Goal: Information Seeking & Learning: Learn about a topic

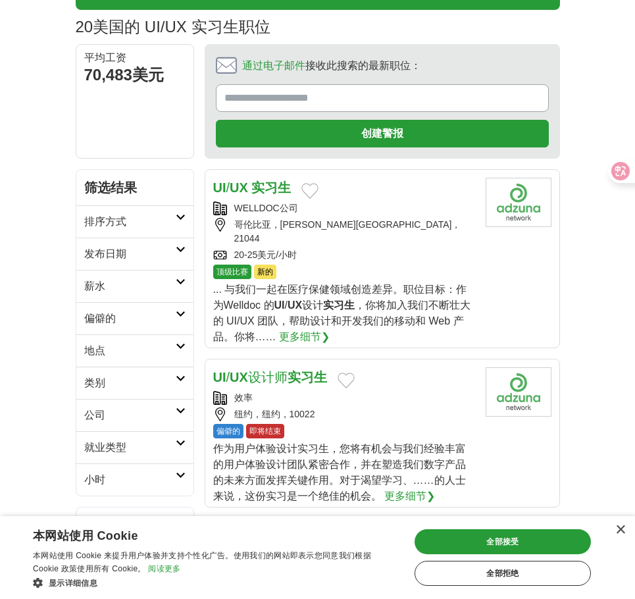
scroll to position [132, 0]
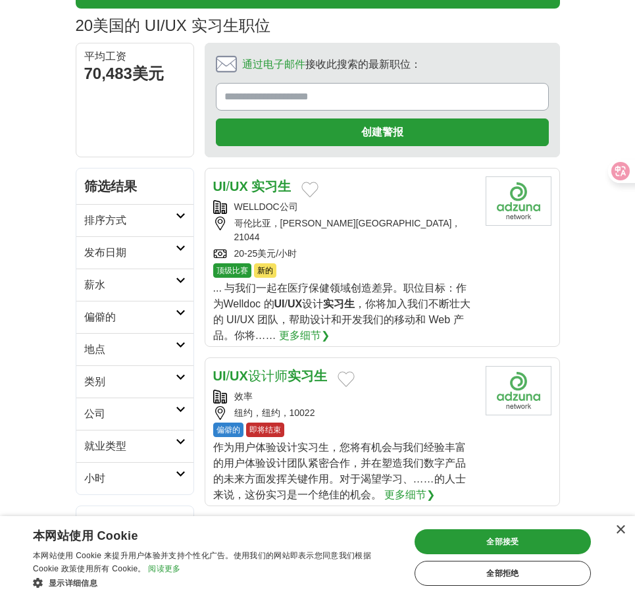
click at [380, 282] on font "... 与我们一起在医疗保健领域创造差异。职位目标：作为Welldoc 的" at bounding box center [340, 295] width 254 height 27
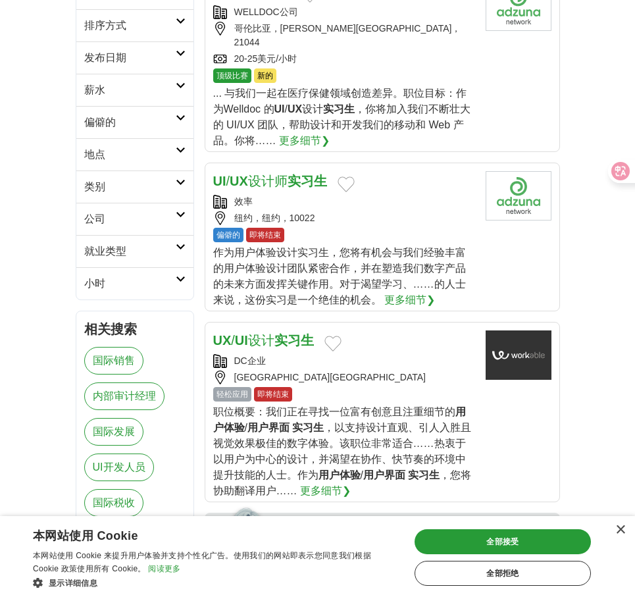
scroll to position [329, 0]
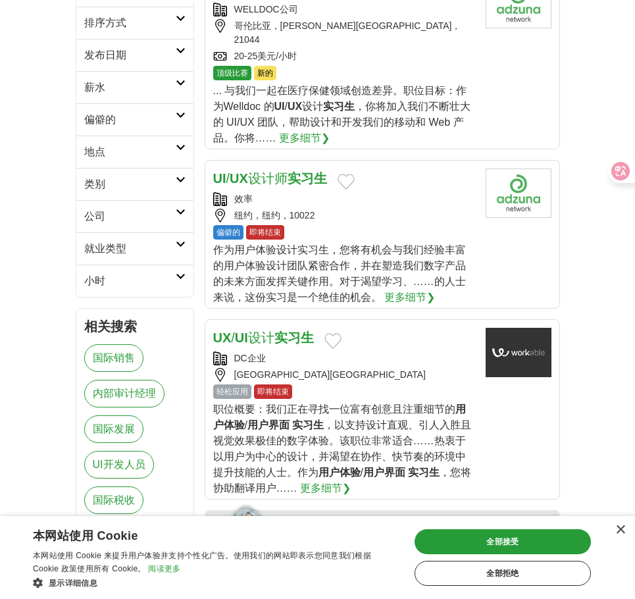
click at [397, 225] on div "偏僻的 即将结束" at bounding box center [344, 232] width 262 height 14
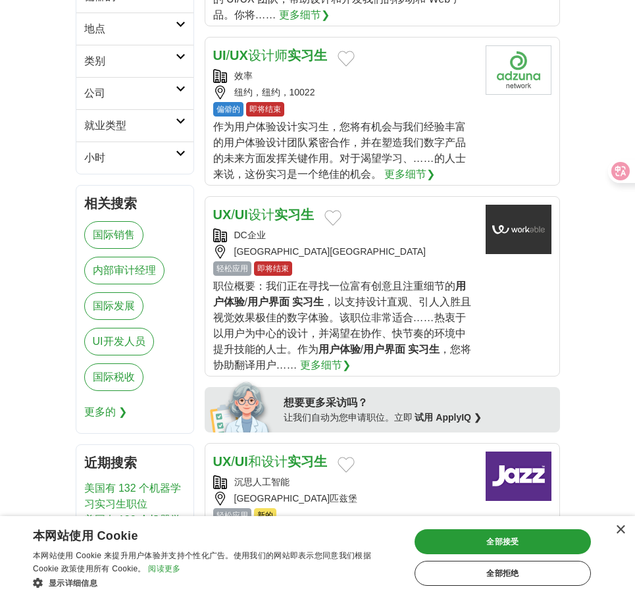
scroll to position [461, 0]
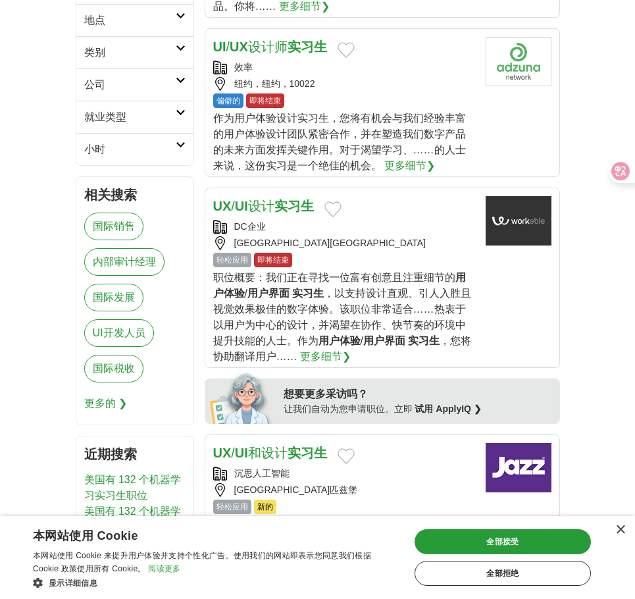
click at [391, 297] on font "，以支持设计直观、引人入胜且视觉效果极佳的数字体验。该职位非常适合……热衷于以用户为中心的设计，并渴望在协作、快节奏的环境中提升技能的人士。作为" at bounding box center [342, 317] width 259 height 59
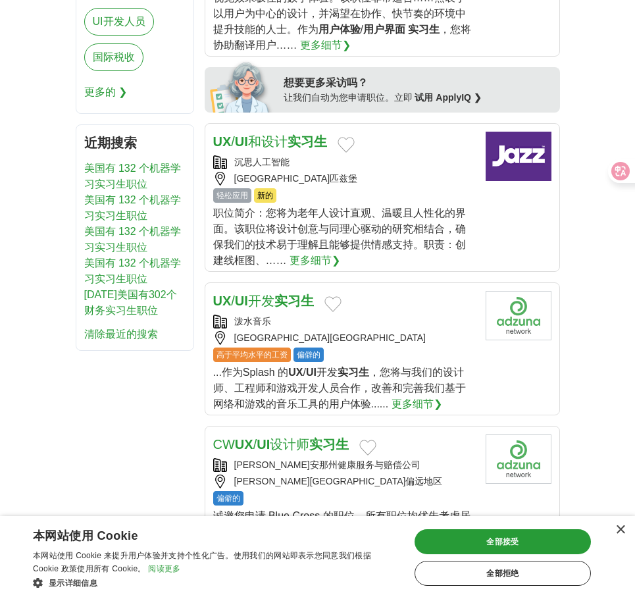
scroll to position [790, 0]
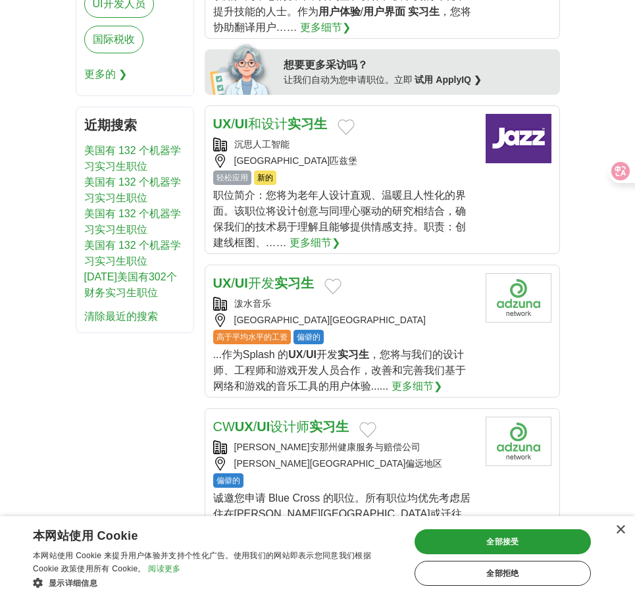
click at [374, 201] on font "职位简介：您将为老年人设计直观、温暖且人性化的界面。该职位将设计创意与同理心驱动的研究相结合，确保我们的技术易于理解且能够提供情感支持。职责：创建线框图、……" at bounding box center [339, 218] width 253 height 59
click at [418, 297] on div "泼水音乐" at bounding box center [344, 304] width 262 height 14
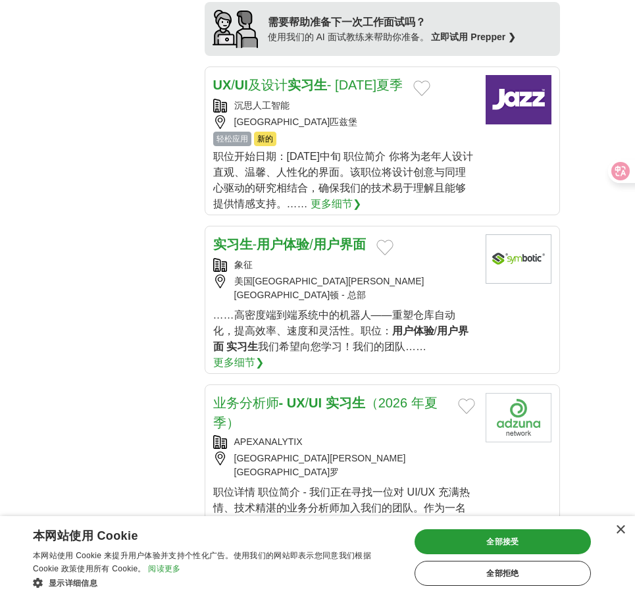
scroll to position [1448, 0]
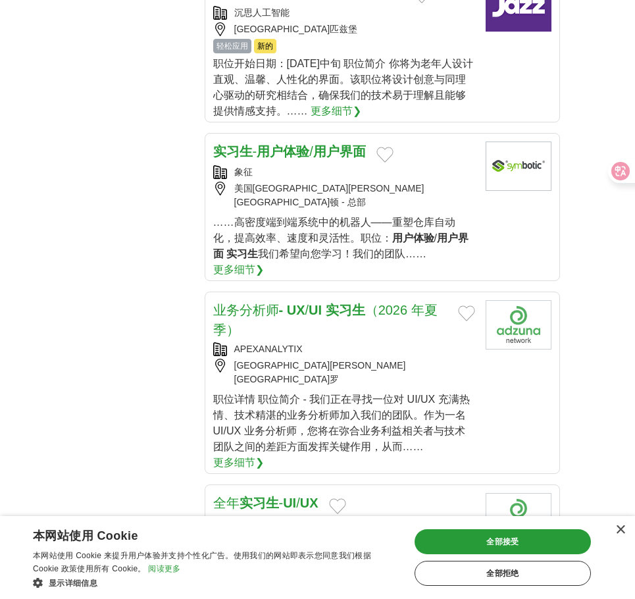
click at [352, 216] on font "……高密度端到端系统中的机器人——重塑仓库自动化，提高效率、速度和灵活性。职位：" at bounding box center [334, 229] width 242 height 27
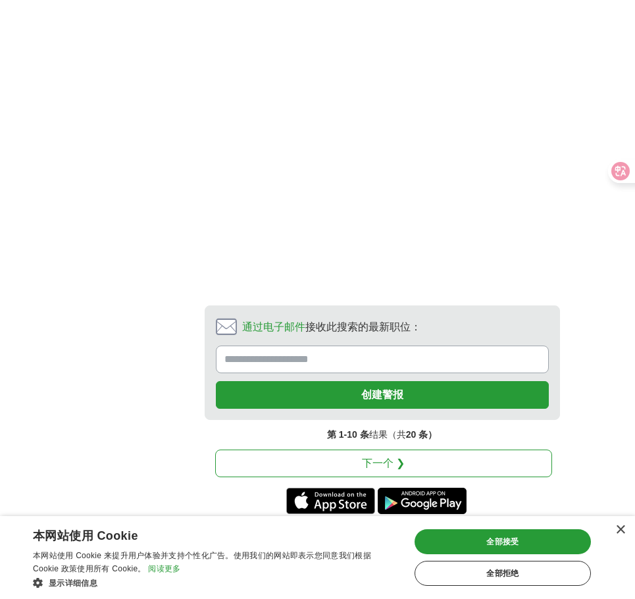
scroll to position [2369, 0]
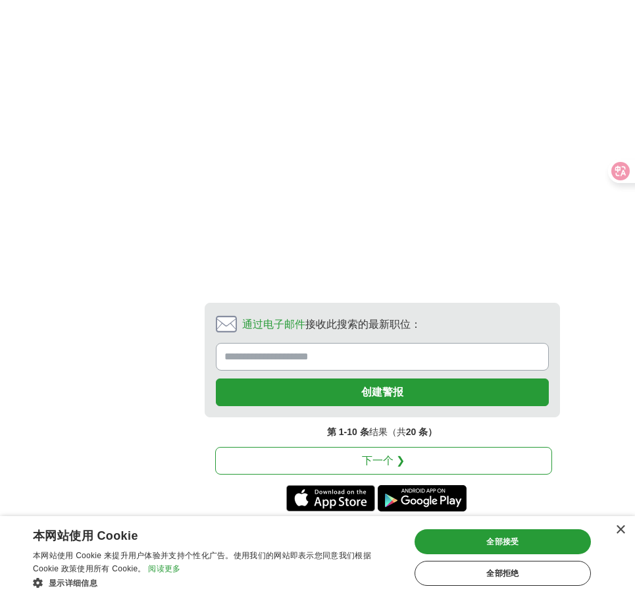
click at [465, 447] on link "下一个 ❯" at bounding box center [383, 461] width 337 height 28
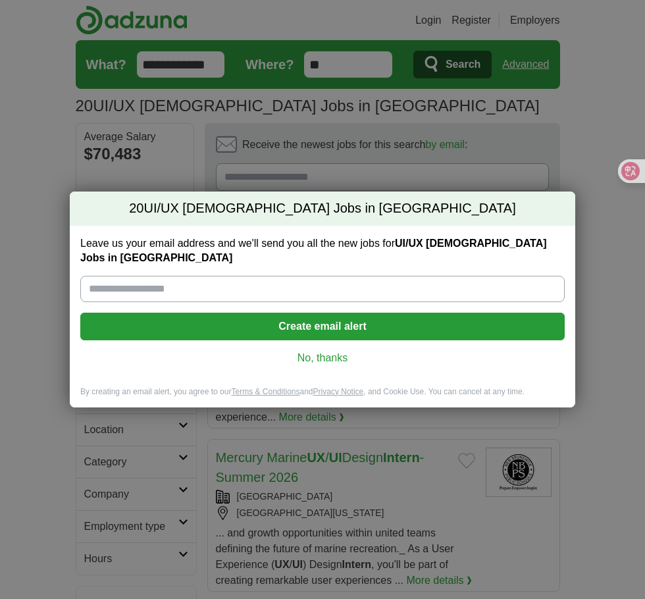
click at [331, 352] on link "No, thanks" at bounding box center [322, 358] width 463 height 14
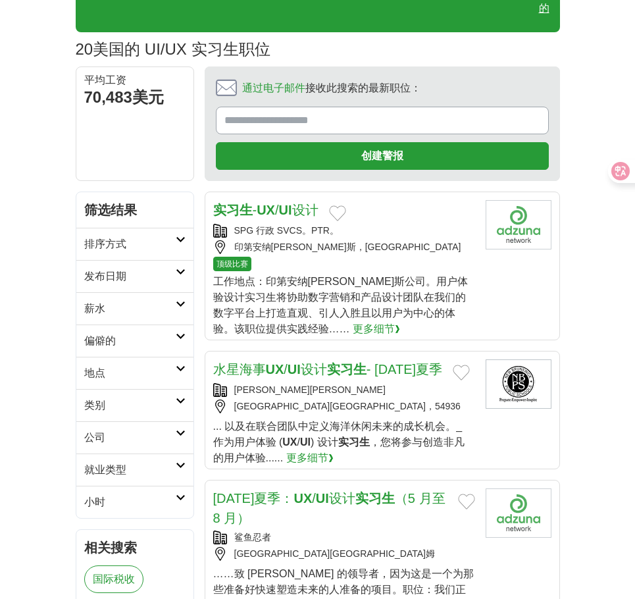
scroll to position [132, 0]
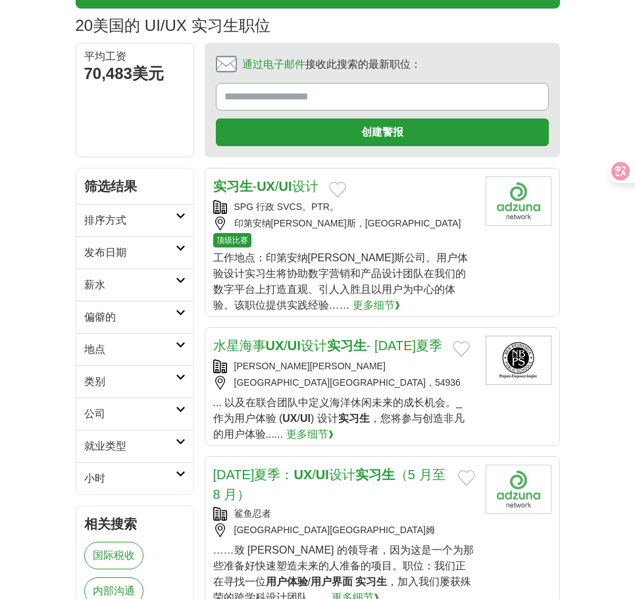
click at [373, 287] on font "工作地点：印第安纳[PERSON_NAME]斯公司。用户体验设计实习生将协助数字营销和产品设计团队在我们的数字平台上打造直观、引人入胜且以用户为中心的体验。该…" at bounding box center [340, 281] width 255 height 59
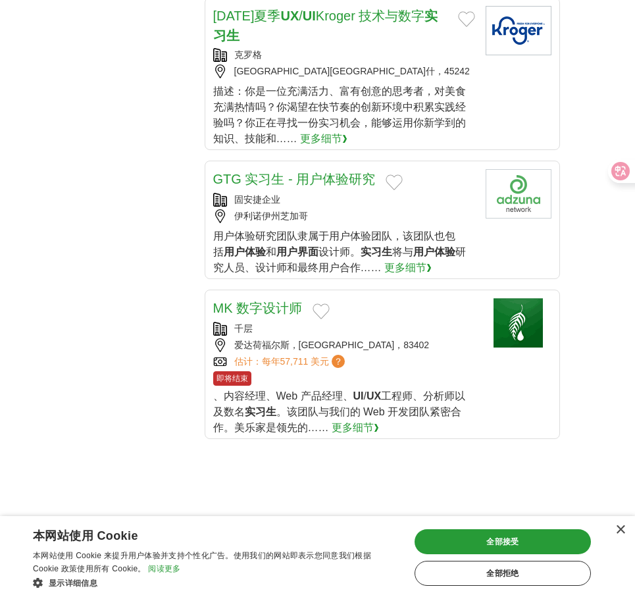
scroll to position [1711, 0]
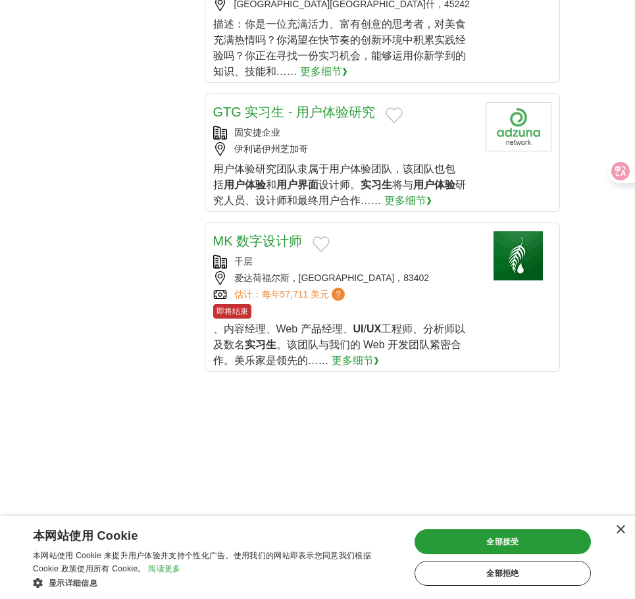
click at [363, 179] on font "实习生" at bounding box center [377, 184] width 32 height 11
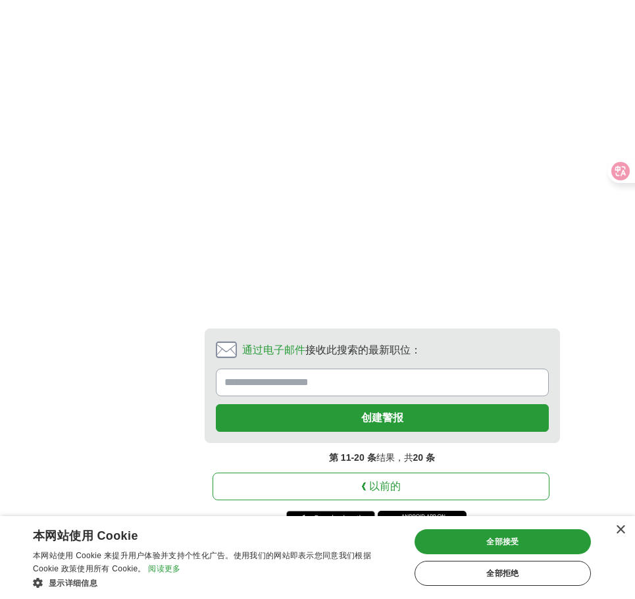
scroll to position [2398, 0]
